Goal: Find specific page/section: Find specific page/section

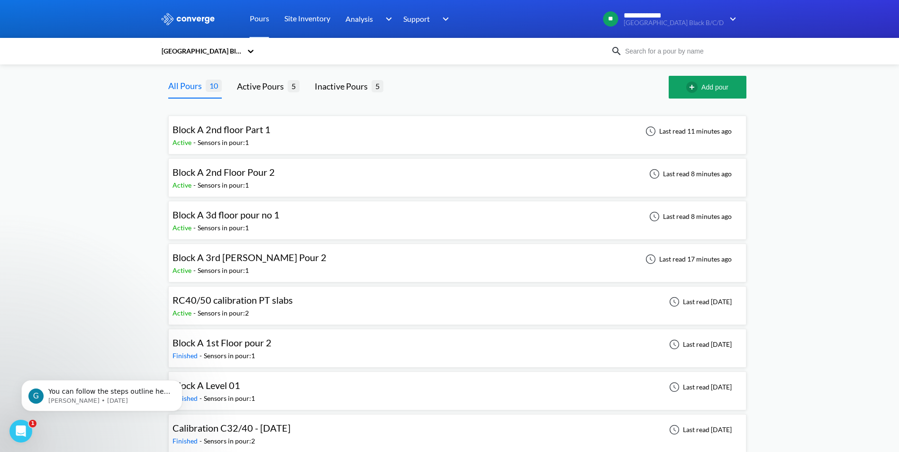
click at [196, 17] on img at bounding box center [188, 19] width 55 height 12
click at [249, 136] on div "Block A 2nd floor Part 1" at bounding box center [221, 129] width 98 height 15
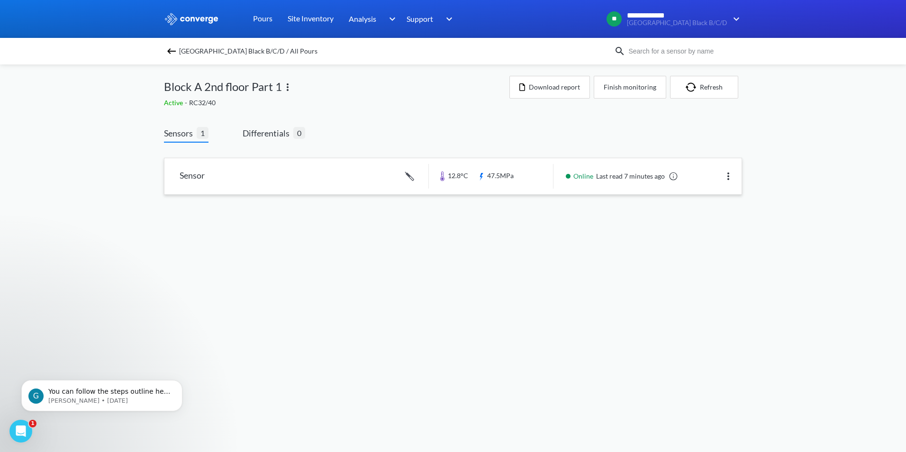
click at [260, 179] on link at bounding box center [452, 176] width 577 height 36
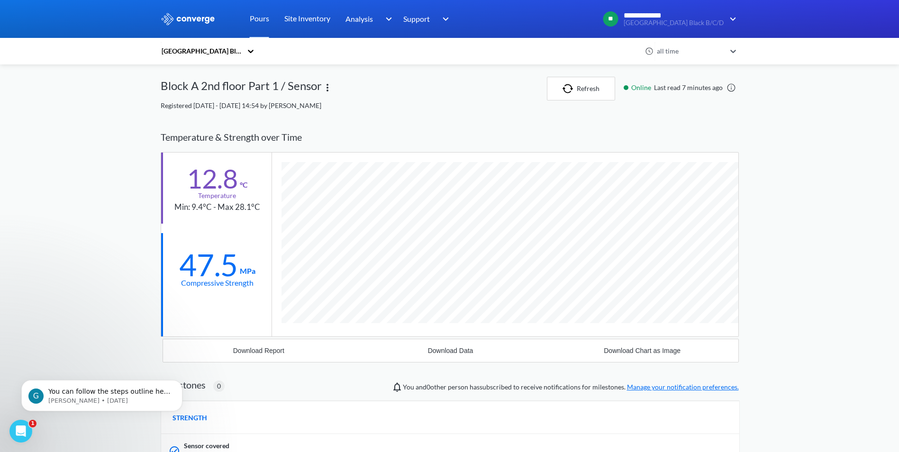
scroll to position [571, 578]
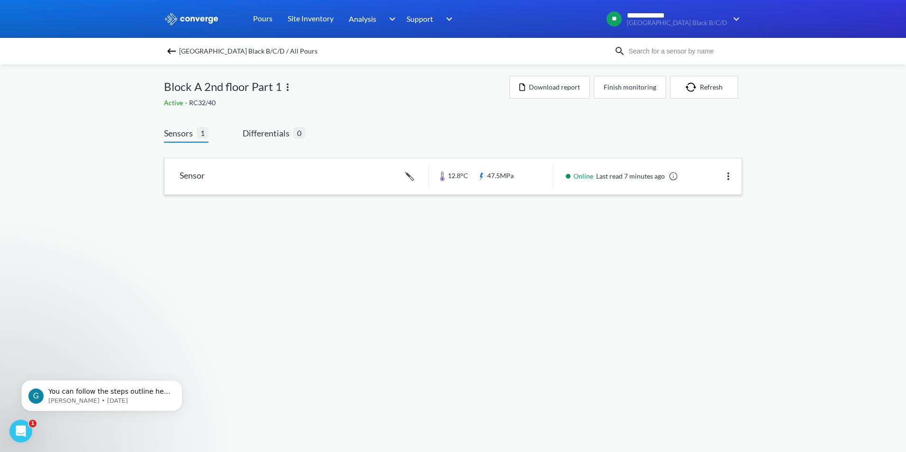
click at [200, 173] on link at bounding box center [452, 176] width 577 height 36
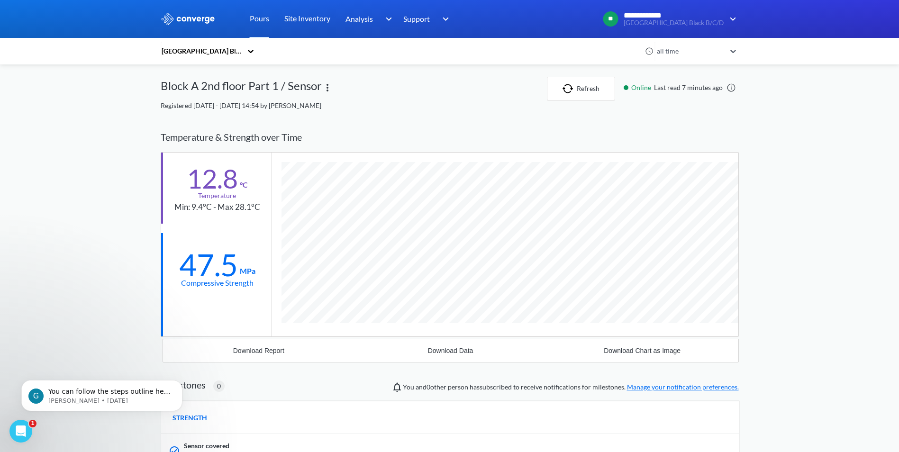
scroll to position [571, 578]
click at [325, 88] on img at bounding box center [327, 87] width 11 height 11
click at [281, 90] on div "Edit" at bounding box center [302, 88] width 61 height 18
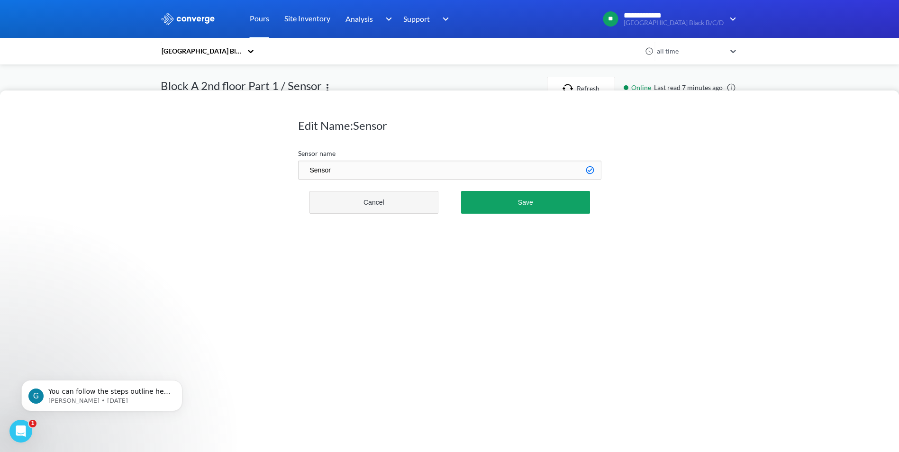
click at [367, 195] on button "Cancel" at bounding box center [373, 202] width 129 height 23
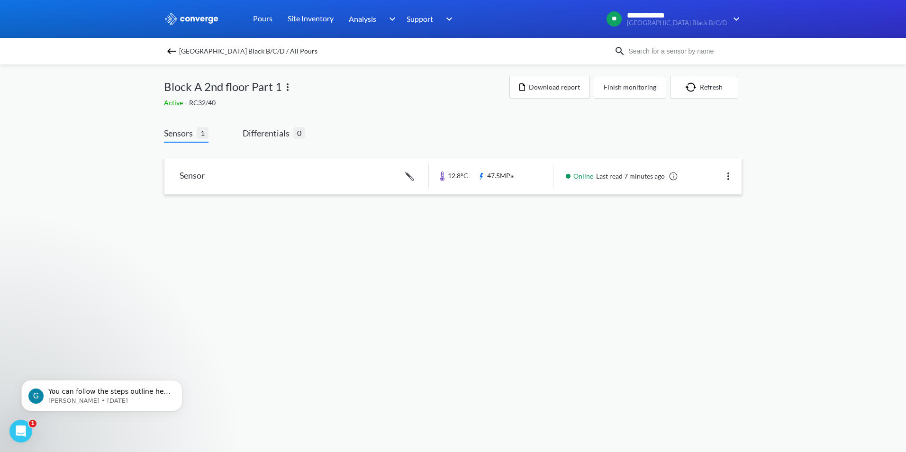
click at [730, 175] on img at bounding box center [727, 176] width 11 height 11
click at [685, 176] on div "Edit" at bounding box center [703, 176] width 61 height 18
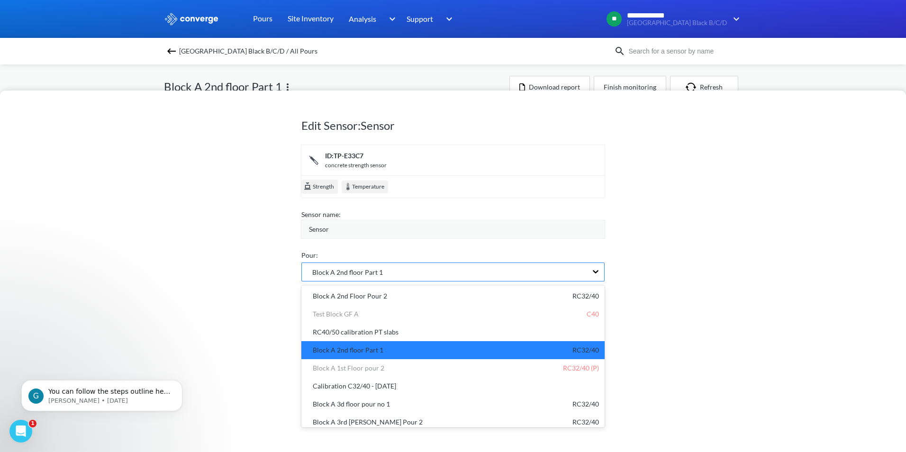
click at [488, 277] on div "Block A 2nd floor Part 1" at bounding box center [444, 272] width 285 height 18
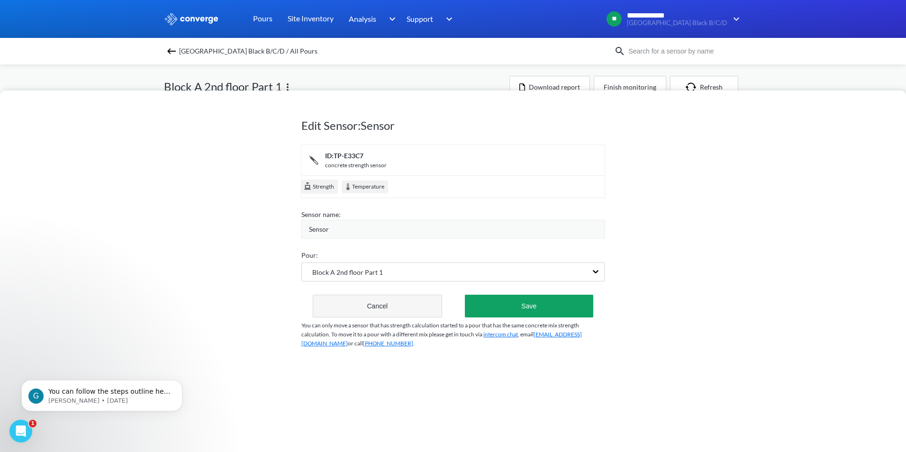
click at [390, 302] on button "Cancel" at bounding box center [377, 306] width 129 height 23
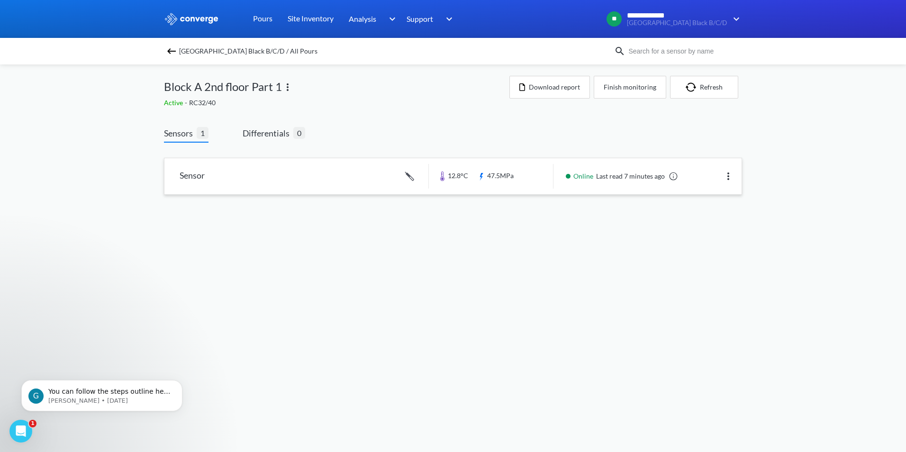
click at [173, 52] on img at bounding box center [171, 50] width 11 height 11
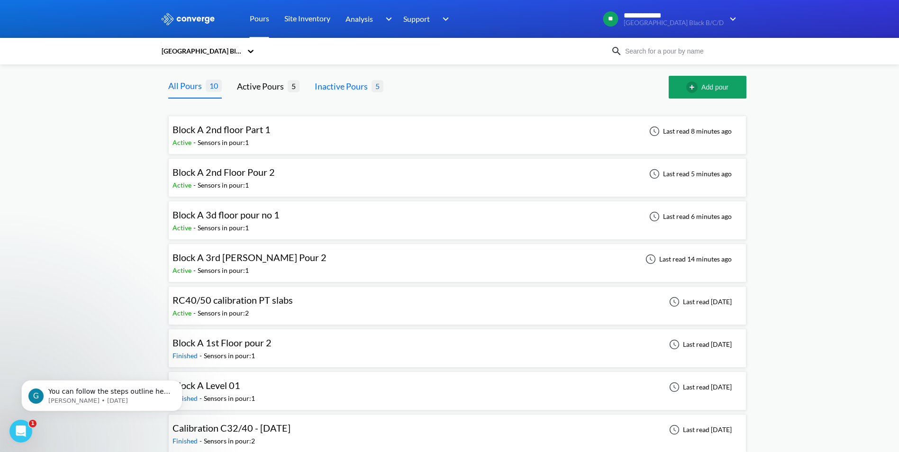
click at [345, 88] on div "Inactive Pours" at bounding box center [343, 86] width 57 height 13
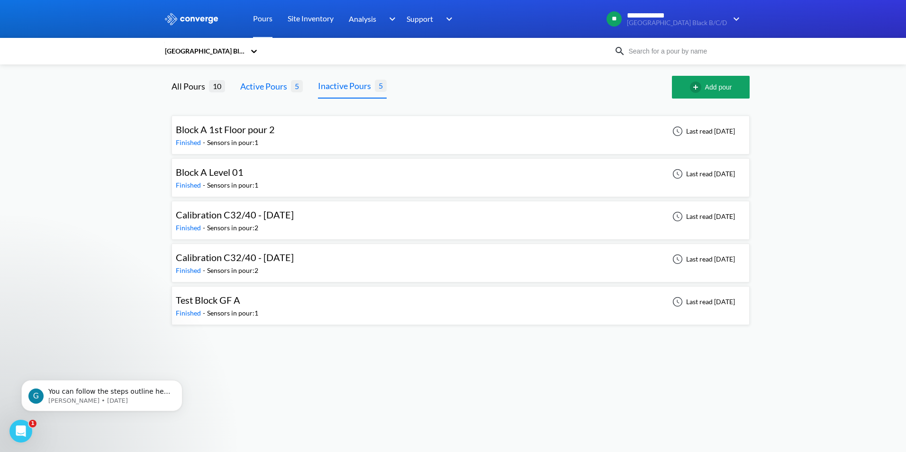
click at [277, 87] on div "Active Pours" at bounding box center [265, 86] width 51 height 13
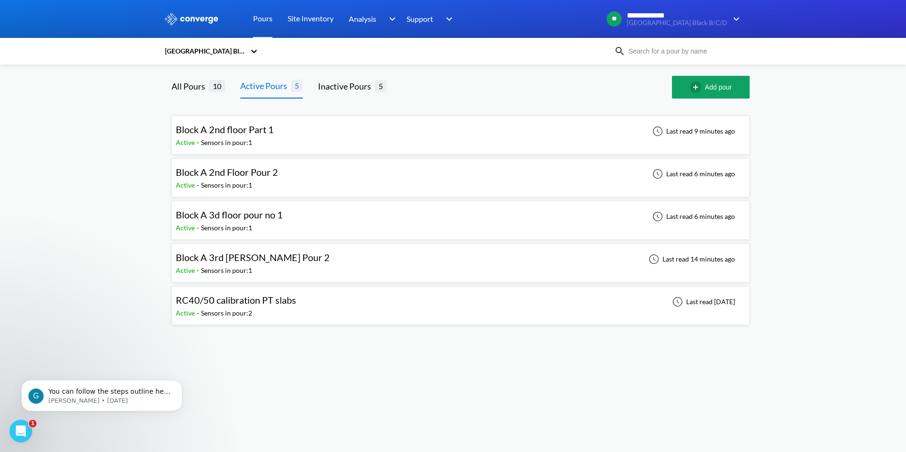
click at [193, 24] on img at bounding box center [191, 19] width 55 height 12
click at [198, 85] on div "All Pours" at bounding box center [189, 86] width 37 height 13
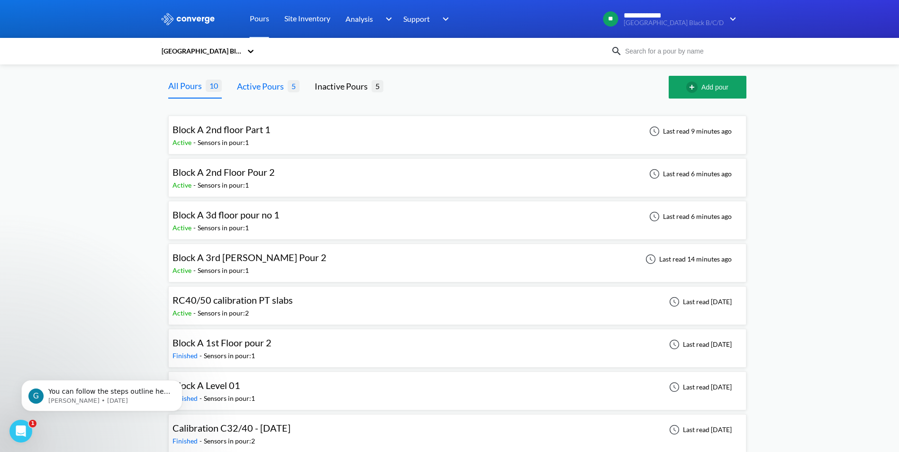
click at [265, 84] on div "Active Pours" at bounding box center [262, 86] width 51 height 13
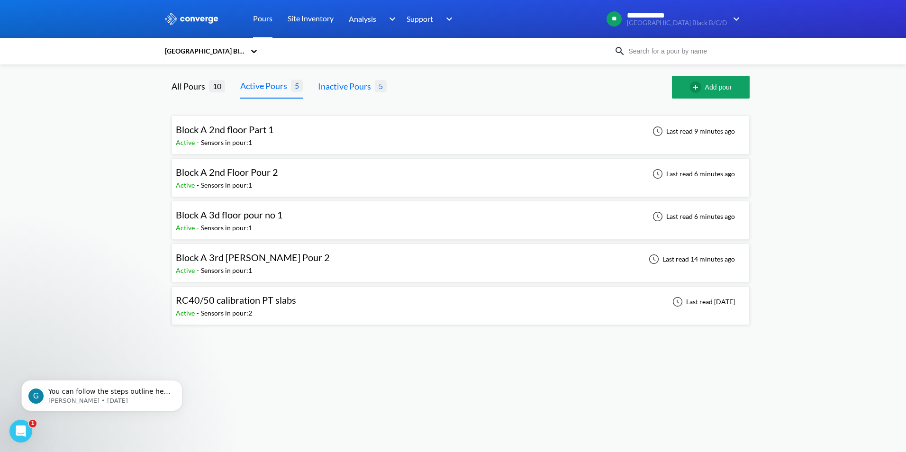
click at [338, 84] on div "Inactive Pours" at bounding box center [346, 86] width 57 height 13
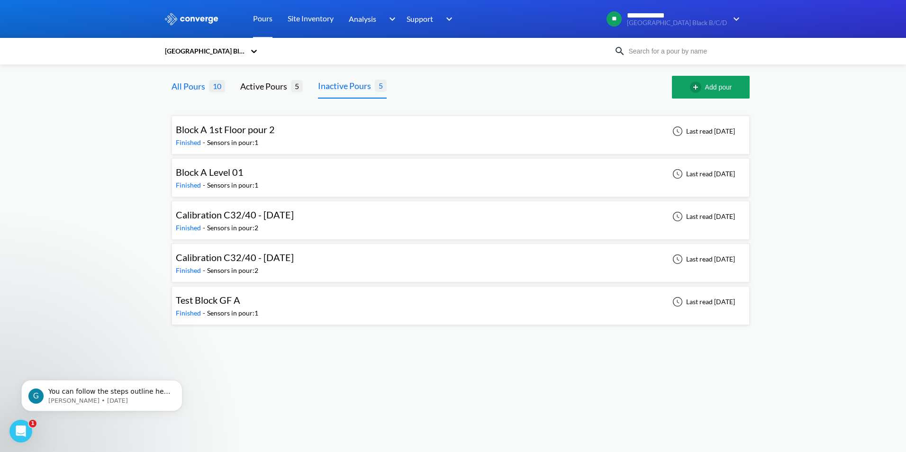
click at [195, 84] on div "All Pours" at bounding box center [189, 86] width 37 height 13
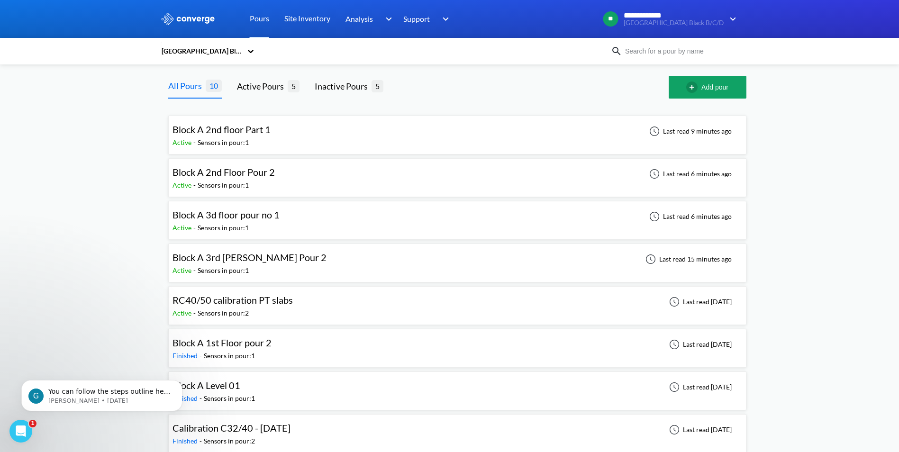
click at [252, 51] on icon at bounding box center [251, 51] width 6 height 3
click at [265, 19] on link "Pours" at bounding box center [259, 19] width 19 height 38
click at [314, 18] on link "Site Inventory" at bounding box center [307, 19] width 46 height 38
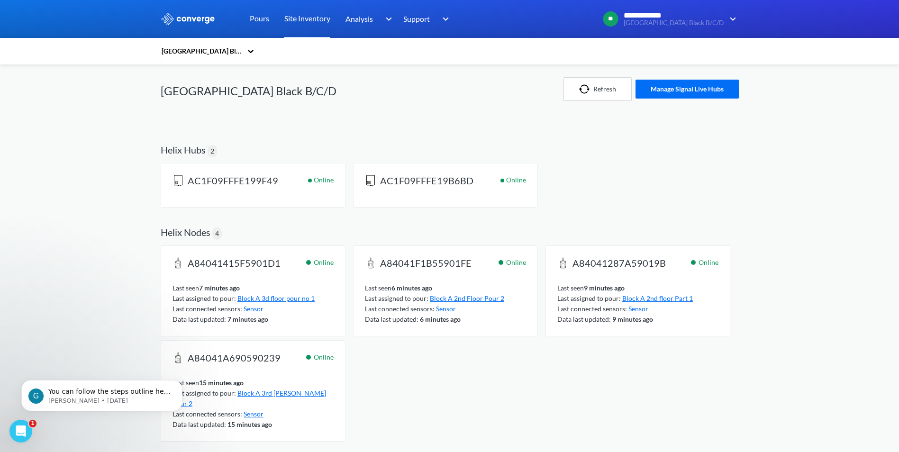
click at [107, 140] on div "**********" at bounding box center [449, 421] width 899 height 842
click at [601, 87] on button "Refresh" at bounding box center [597, 89] width 68 height 24
